Goal: Navigation & Orientation: Find specific page/section

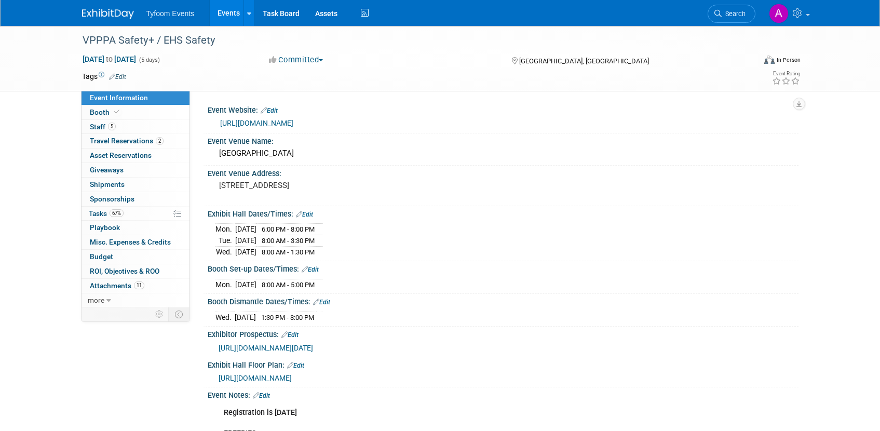
click at [222, 14] on link "Events" at bounding box center [229, 13] width 38 height 26
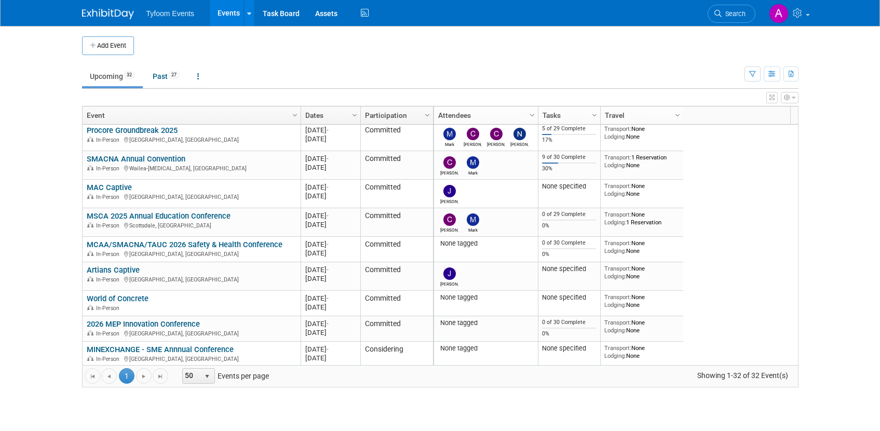
scroll to position [636, 0]
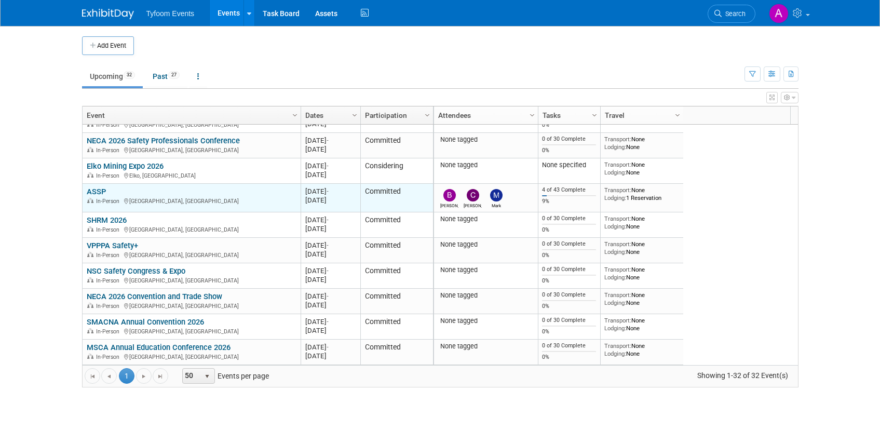
click at [98, 193] on link "ASSP" at bounding box center [96, 191] width 19 height 9
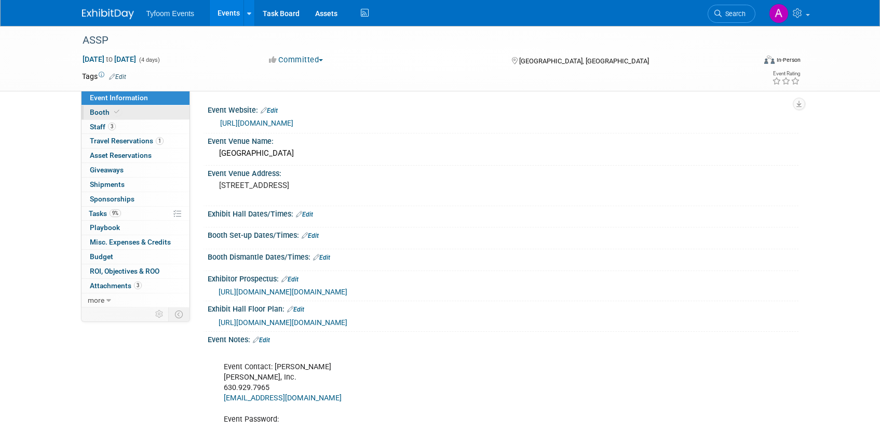
click at [98, 109] on span "Booth" at bounding box center [106, 112] width 32 height 8
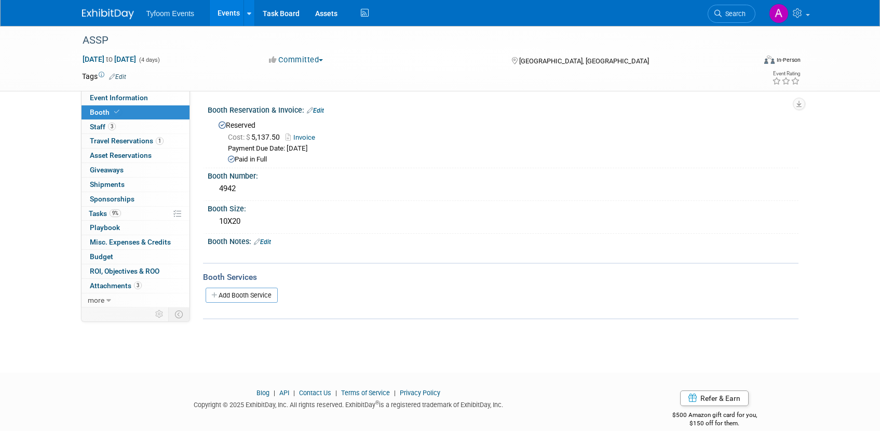
click at [224, 12] on link "Events" at bounding box center [229, 13] width 38 height 26
